Goal: Find specific page/section: Find specific page/section

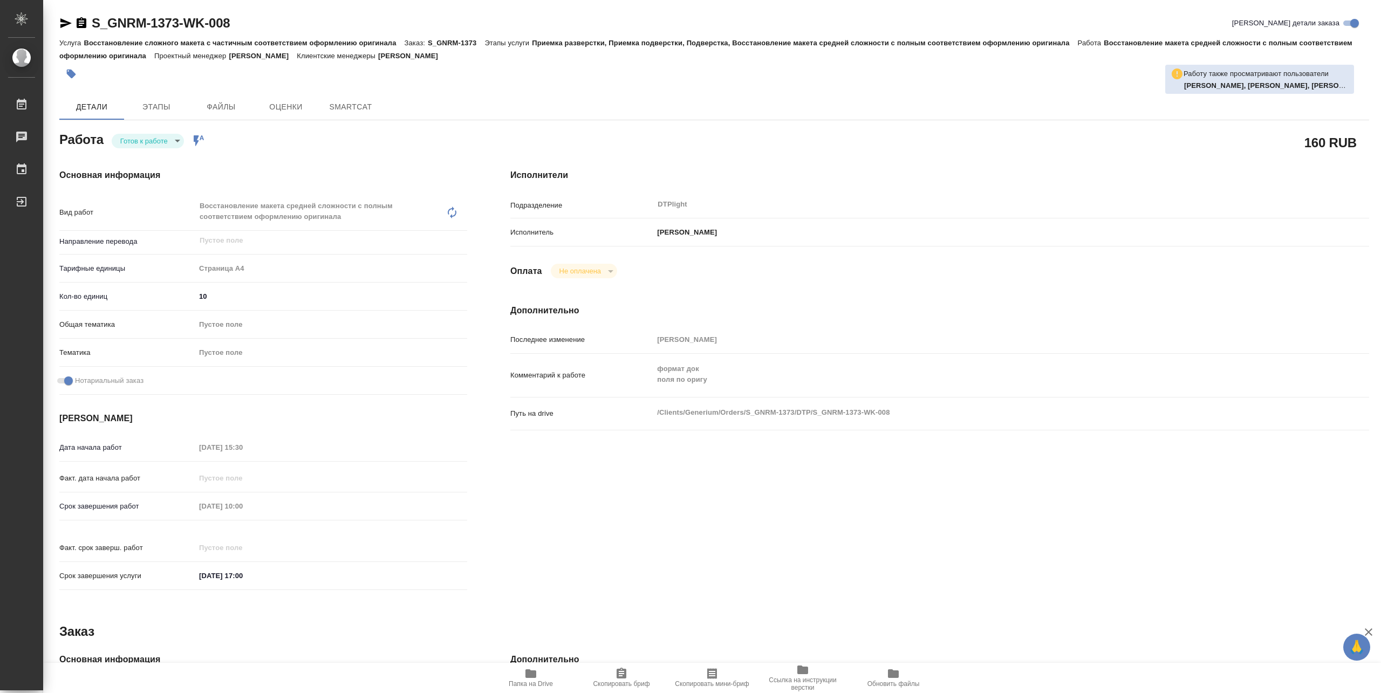
type textarea "x"
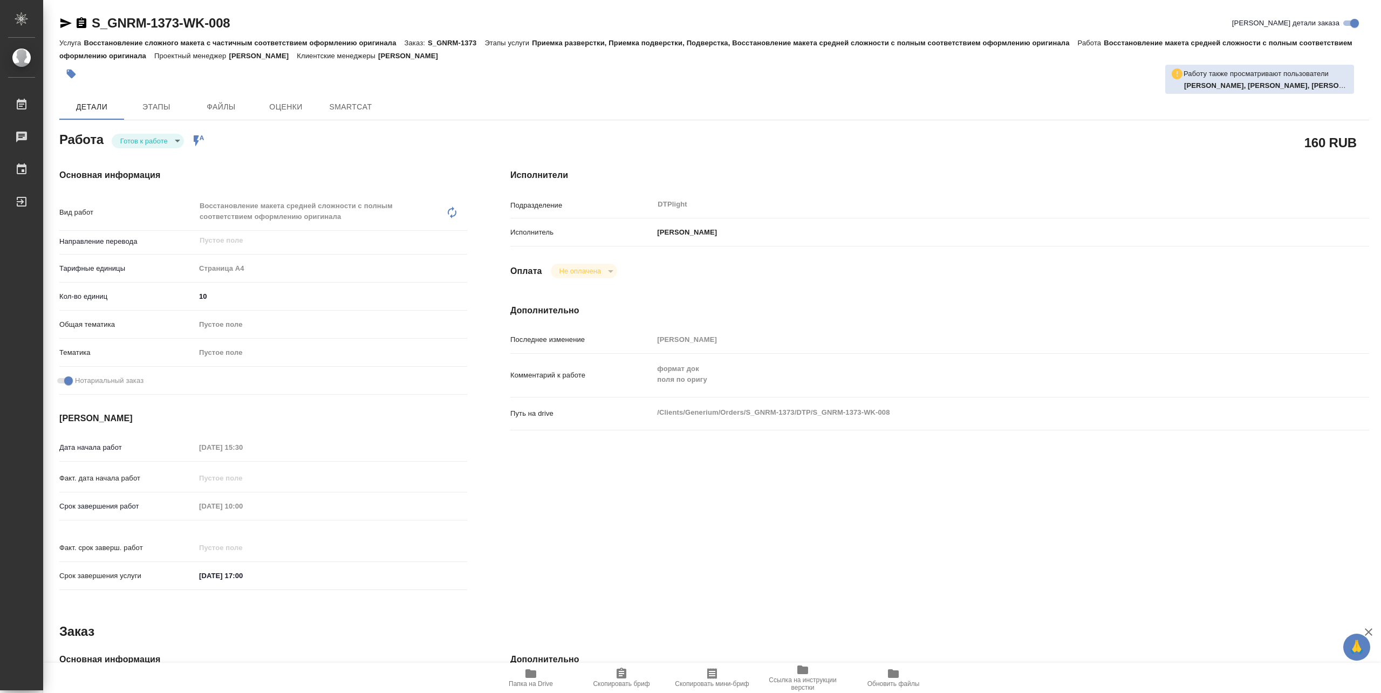
type textarea "x"
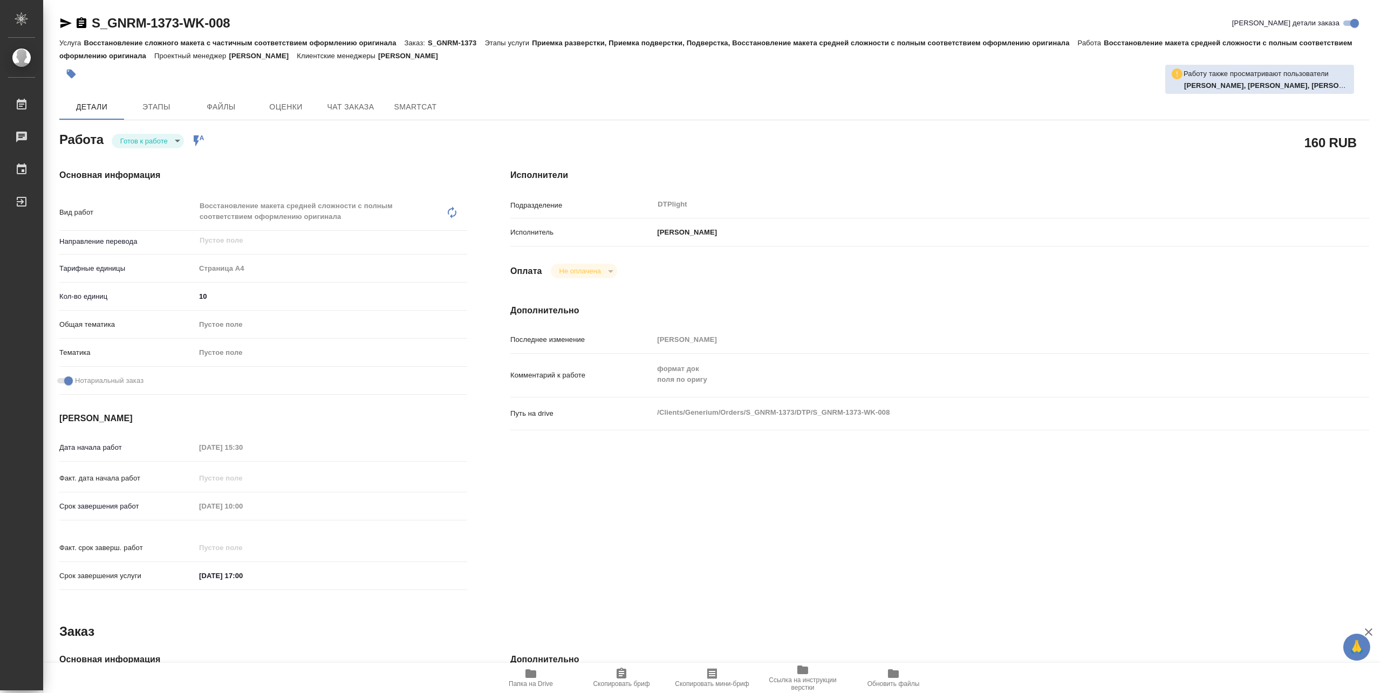
type textarea "x"
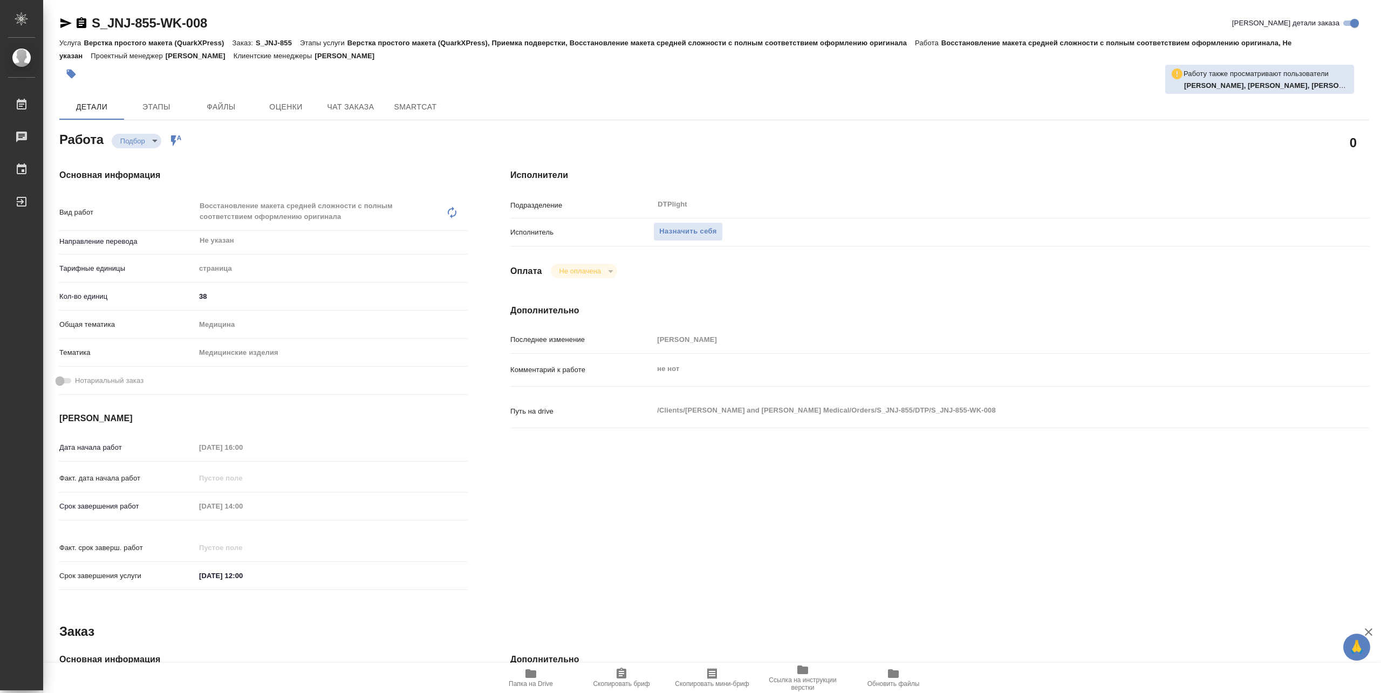
click at [536, 680] on span "Папка на Drive" at bounding box center [531, 684] width 44 height 8
type textarea "x"
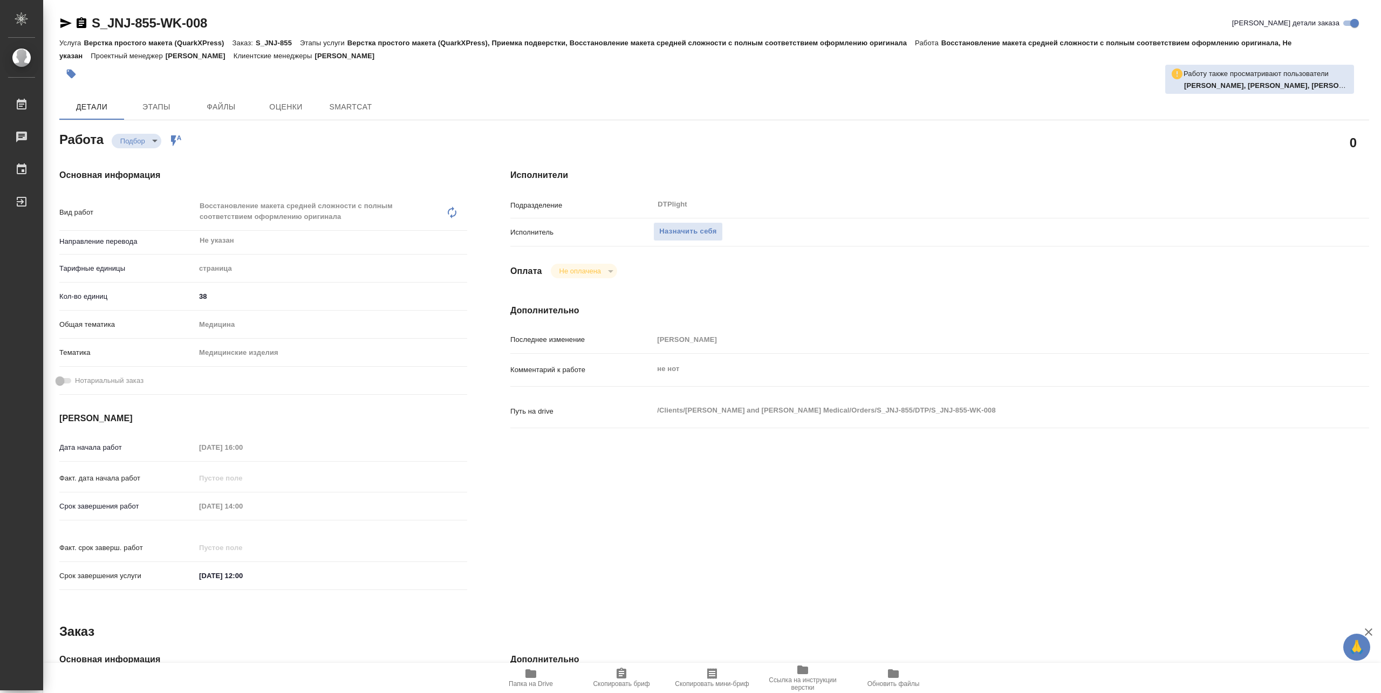
type textarea "x"
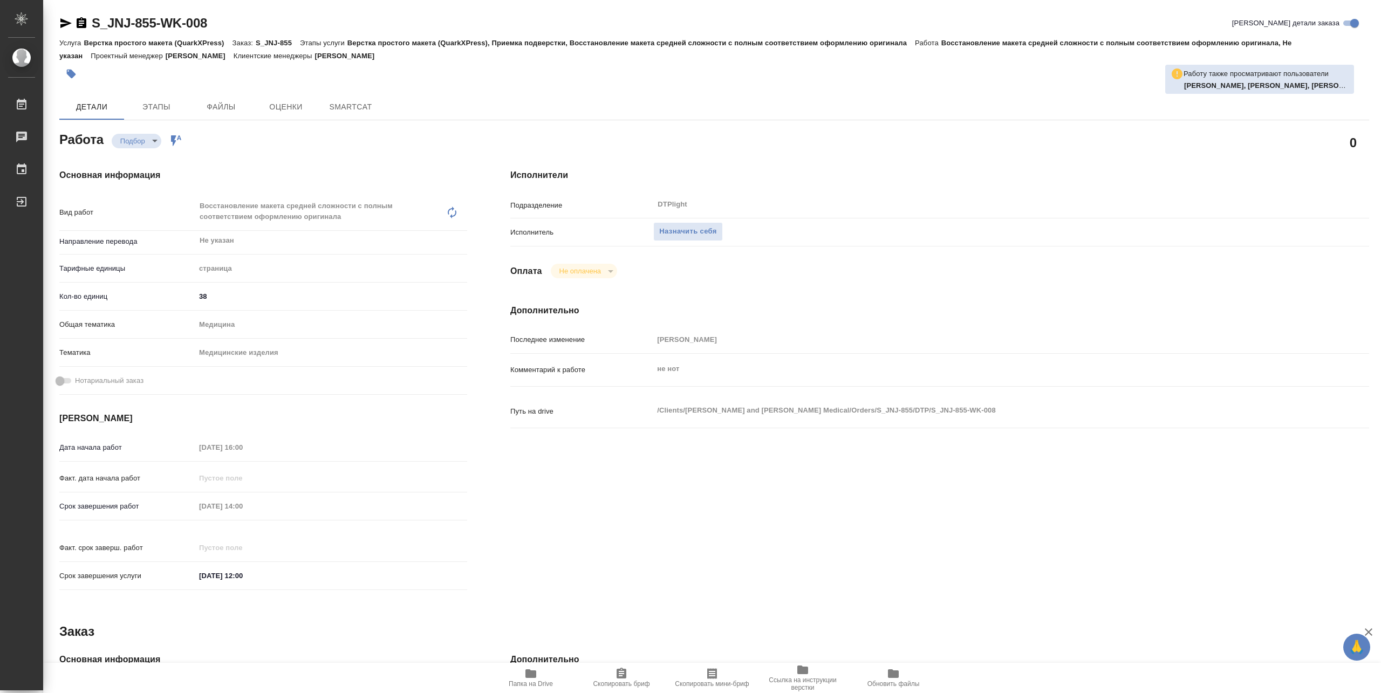
type textarea "x"
